Goal: Navigation & Orientation: Find specific page/section

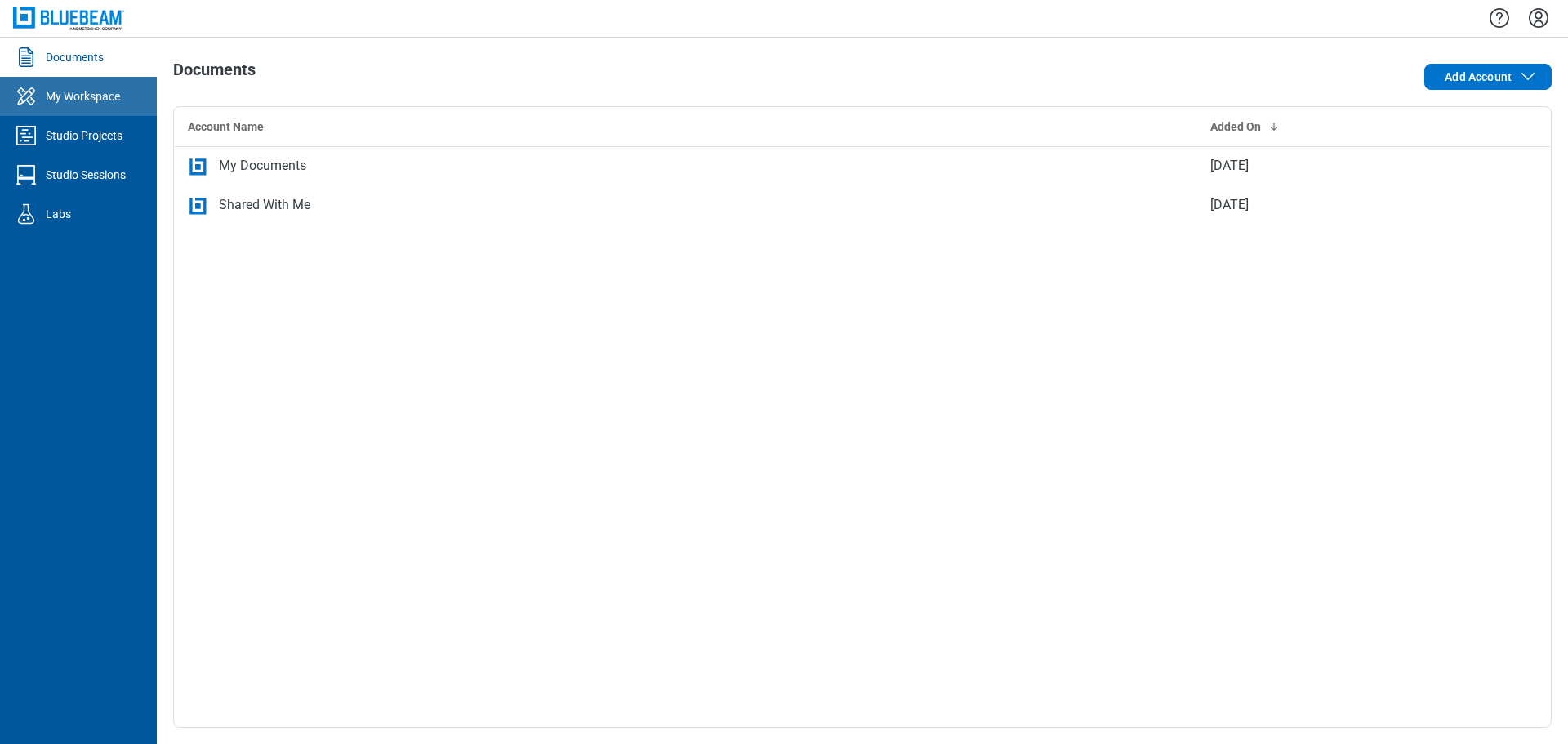
click at [72, 101] on div "My Workspace" at bounding box center [83, 97] width 74 height 16
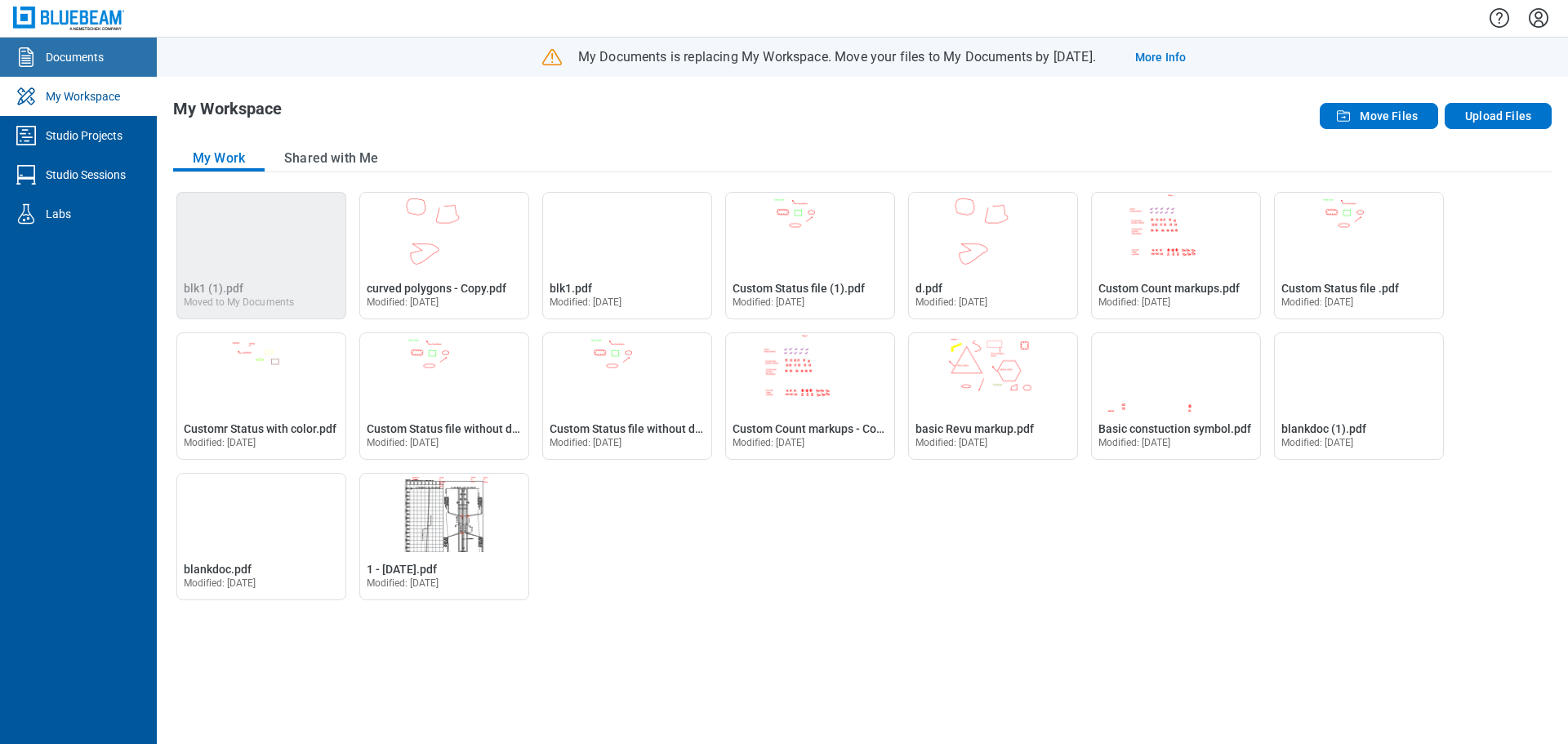
click at [82, 60] on div "Documents" at bounding box center [75, 57] width 58 height 16
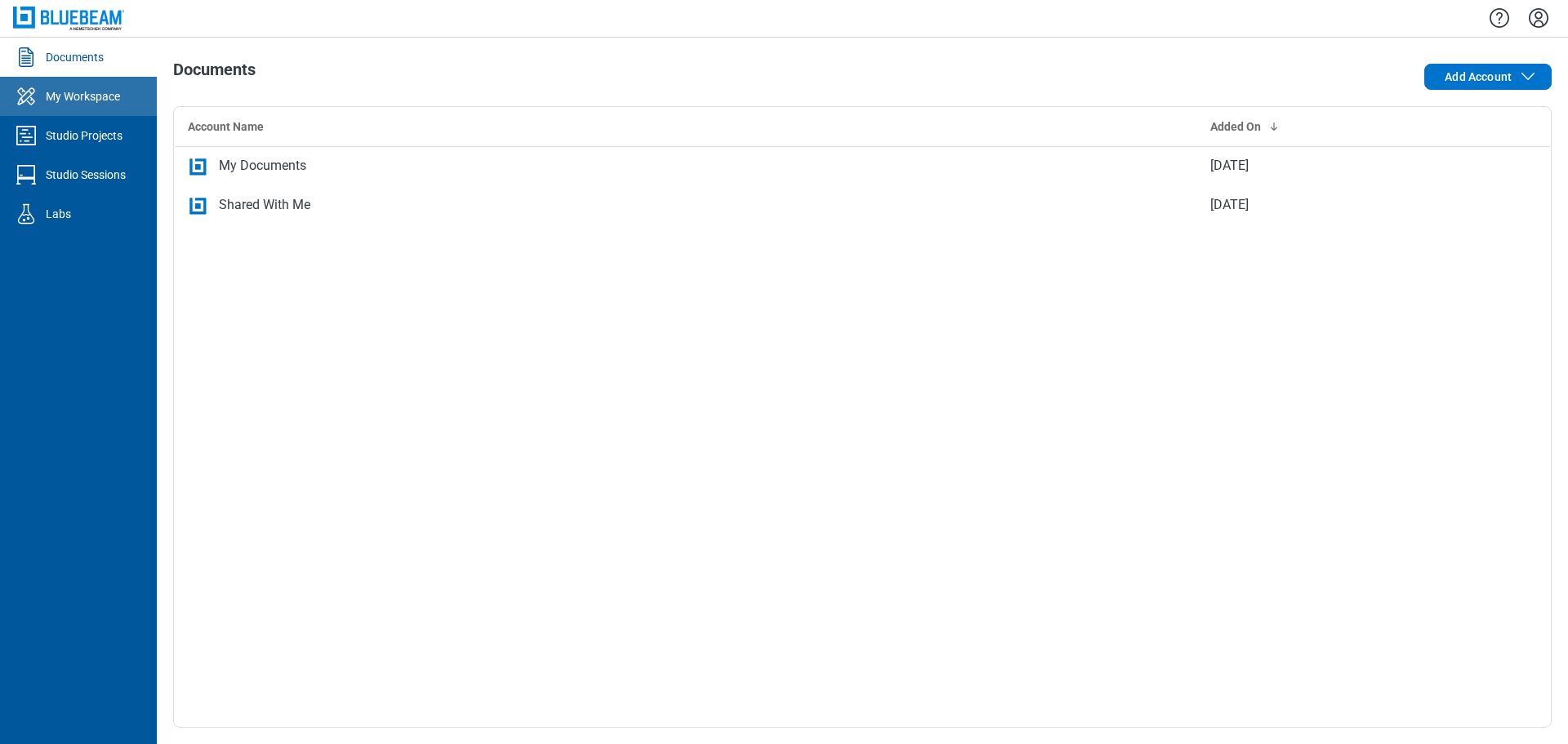
click at [89, 98] on div "My Workspace" at bounding box center [83, 97] width 74 height 16
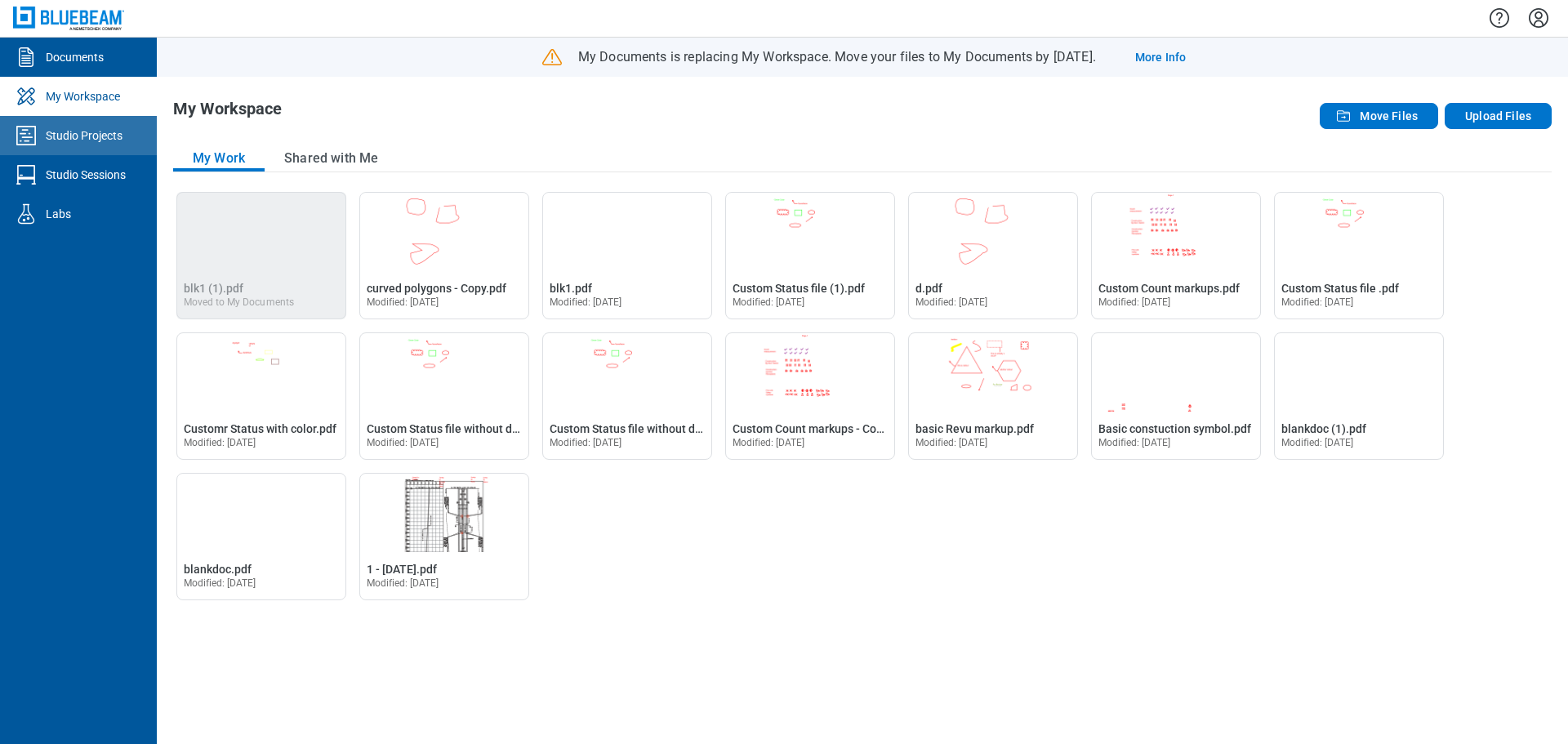
click at [93, 139] on div "Studio Projects" at bounding box center [84, 135] width 77 height 16
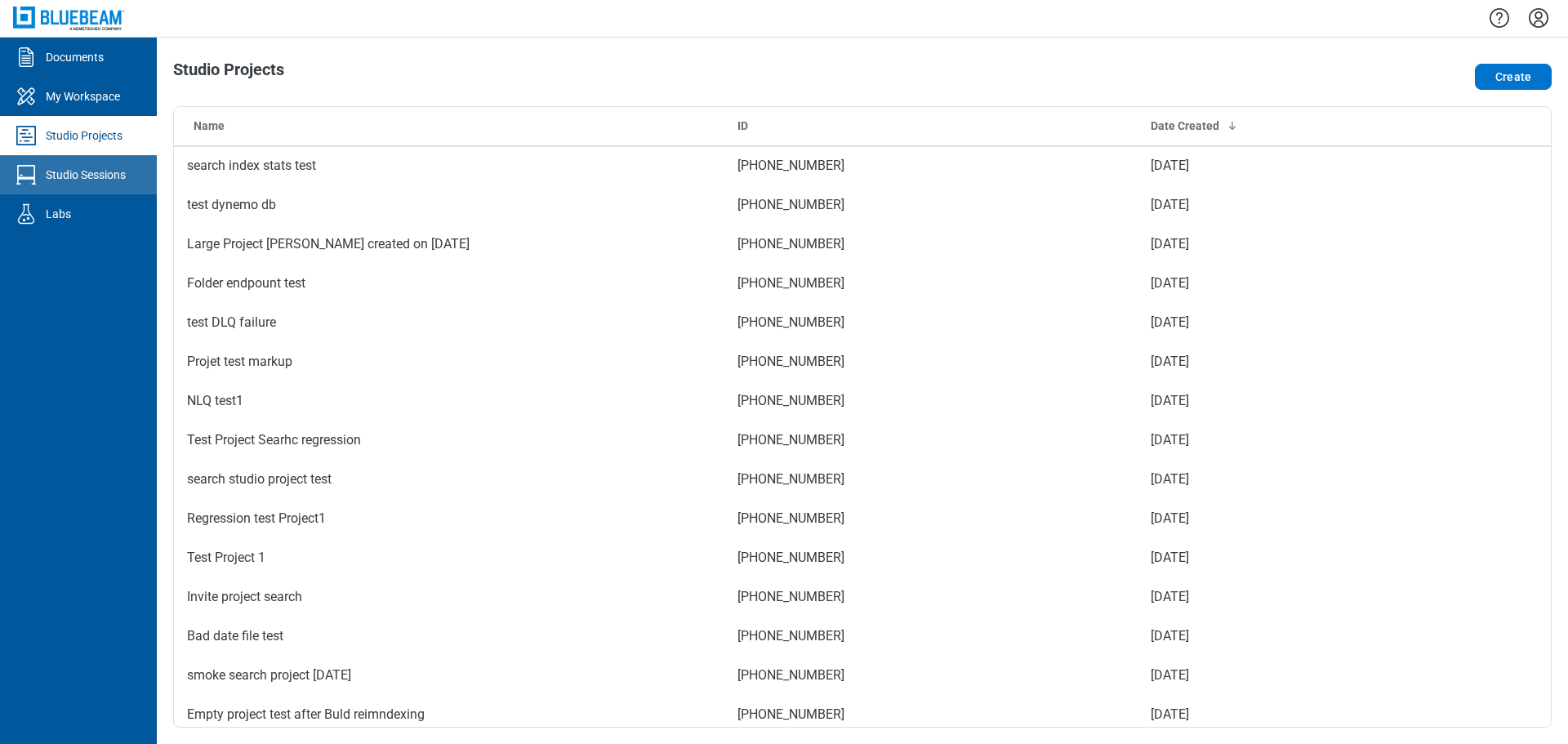
click at [95, 170] on div "Studio Sessions" at bounding box center [86, 174] width 80 height 16
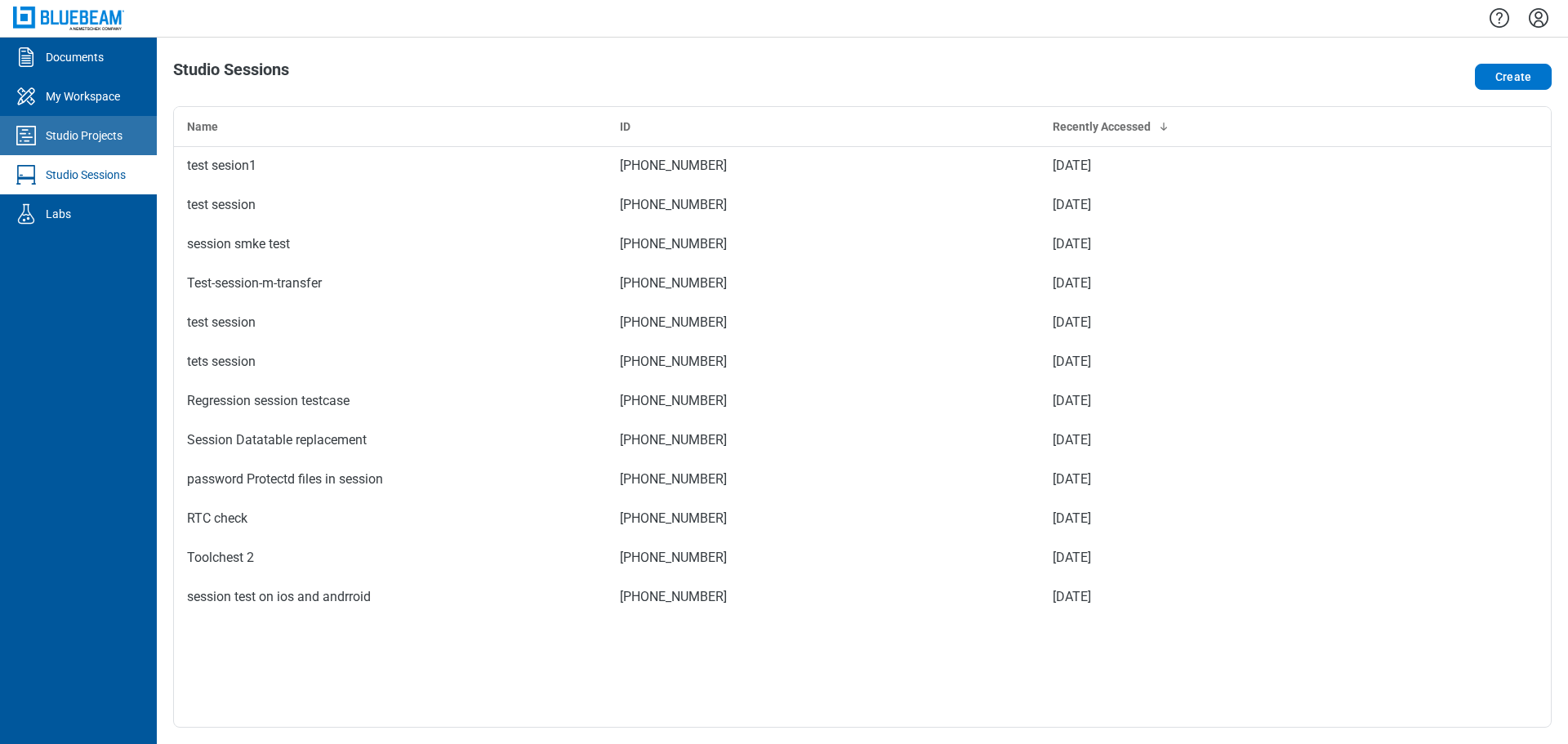
click at [97, 130] on div "Studio Projects" at bounding box center [84, 135] width 77 height 16
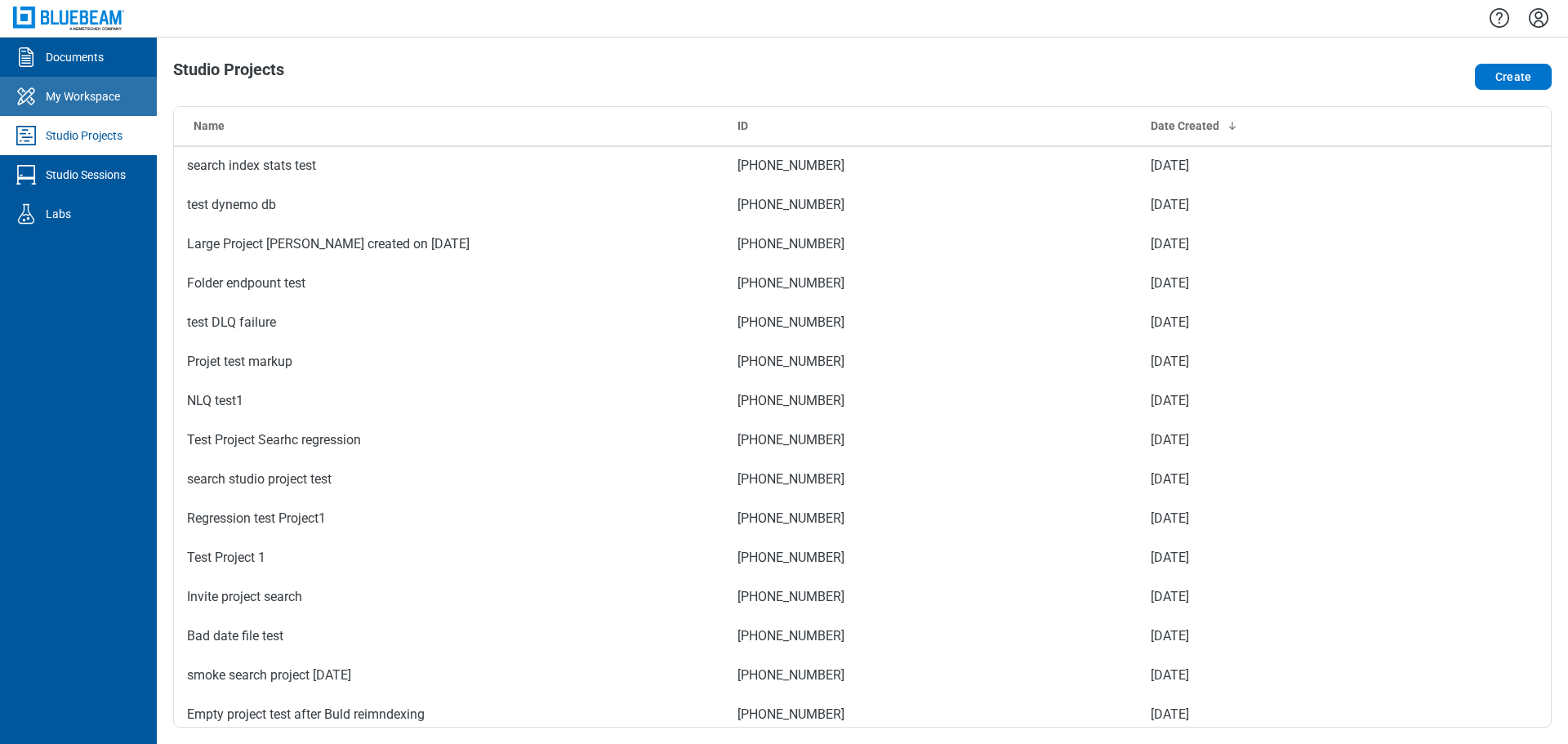
click at [117, 88] on div "My Workspace" at bounding box center [83, 97] width 74 height 16
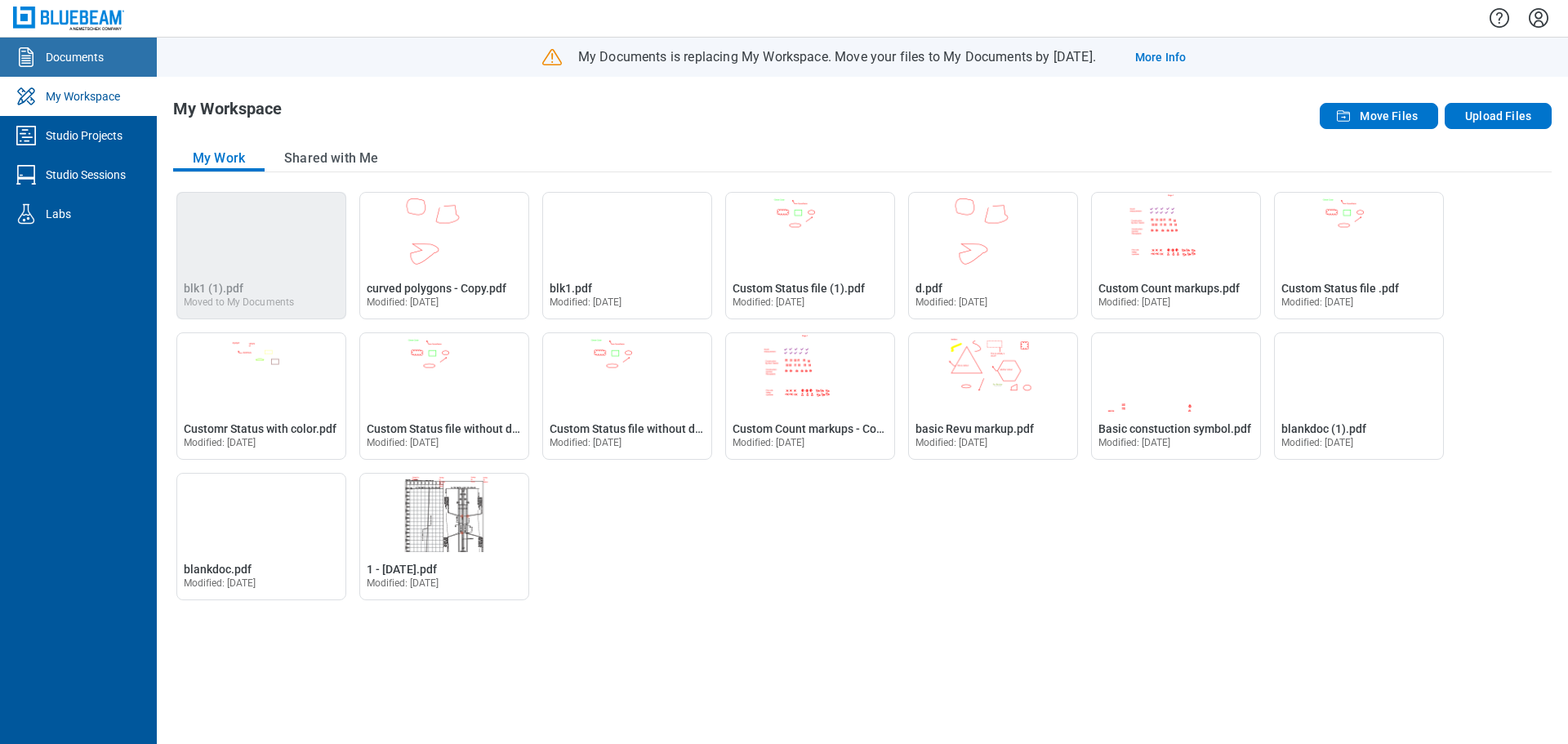
click at [114, 63] on link "Documents" at bounding box center [79, 57] width 157 height 39
